Goal: Information Seeking & Learning: Learn about a topic

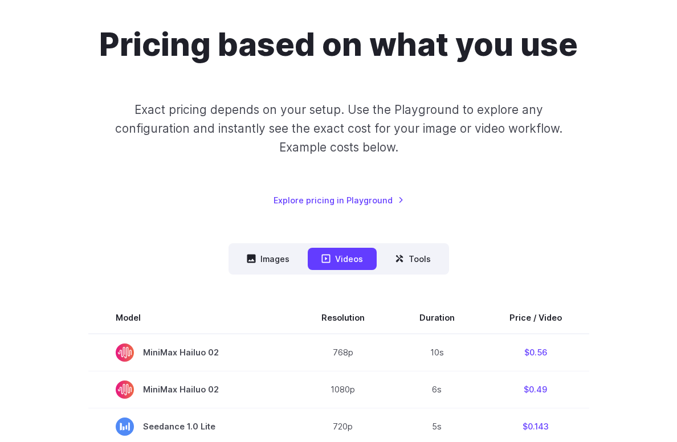
scroll to position [109, 0]
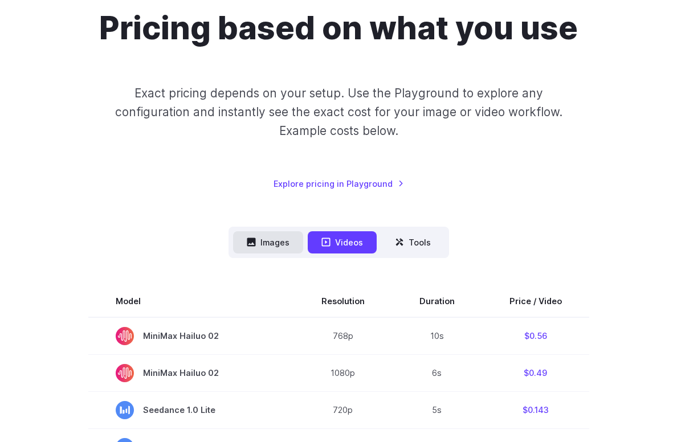
click at [274, 236] on button "Images" at bounding box center [268, 242] width 70 height 22
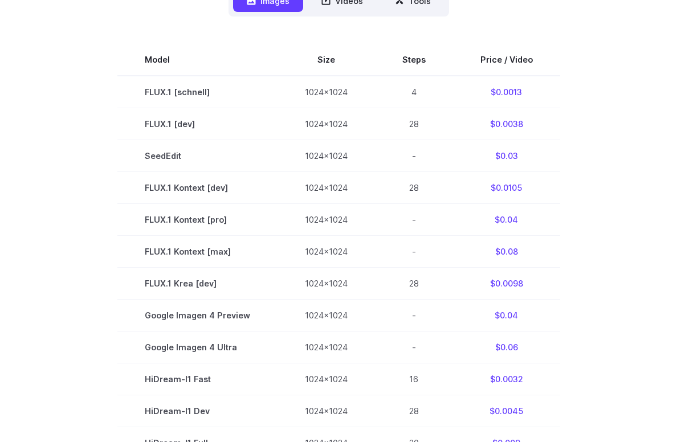
scroll to position [0, 0]
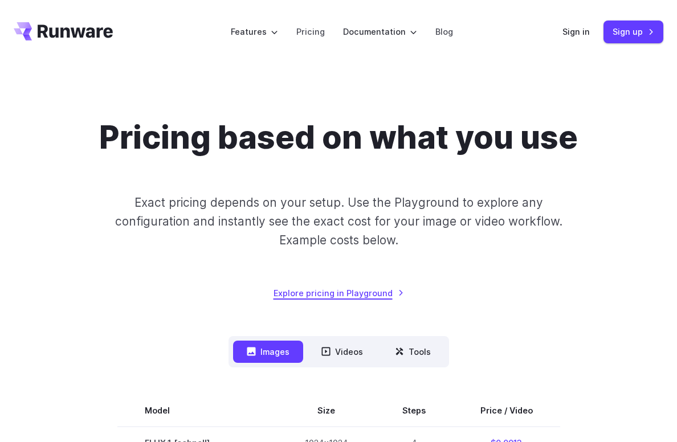
click at [370, 297] on link "Explore pricing in Playground" at bounding box center [338, 292] width 130 height 13
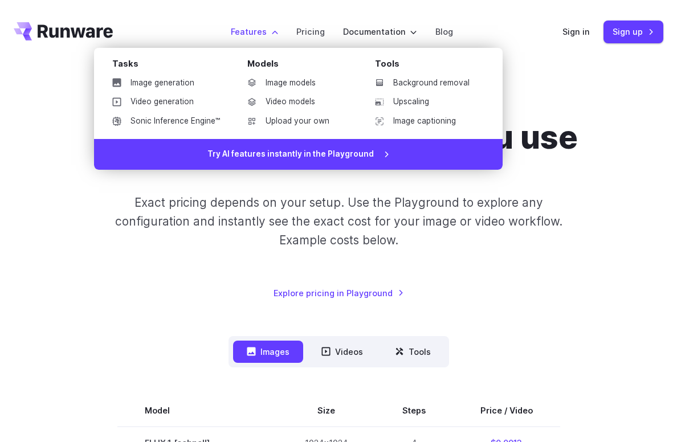
click at [259, 39] on li "Features Tasks Image generation Video generation Sonic Inference Engine™ Models…" at bounding box center [254, 31] width 65 height 31
click at [171, 81] on link "Image generation" at bounding box center [166, 83] width 126 height 17
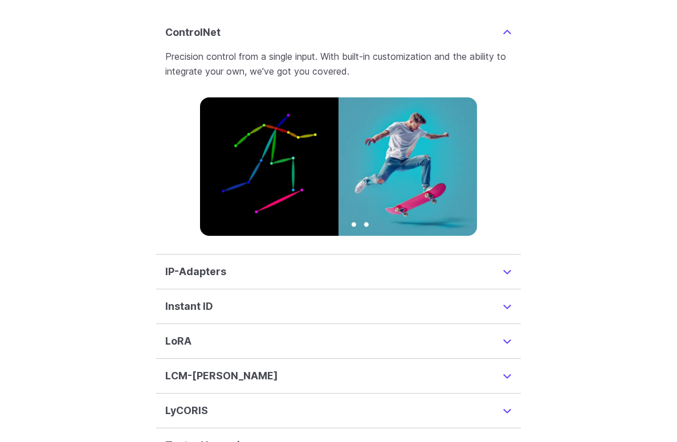
scroll to position [2715, 0]
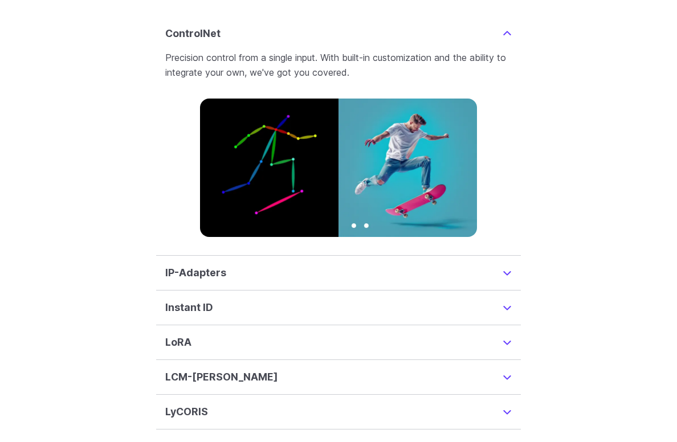
click at [206, 300] on h3 "Instant ID" at bounding box center [189, 308] width 48 height 16
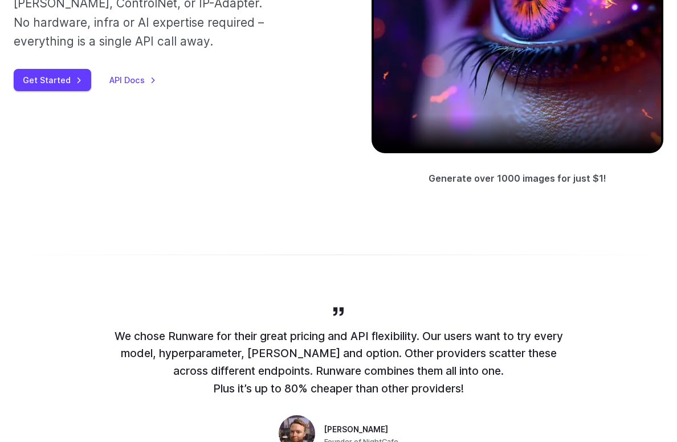
scroll to position [0, 0]
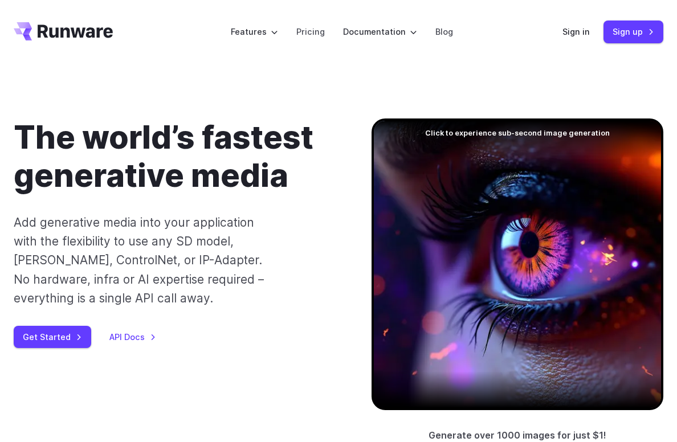
click at [65, 33] on icon "Go to /" at bounding box center [63, 31] width 99 height 18
